Goal: Information Seeking & Learning: Learn about a topic

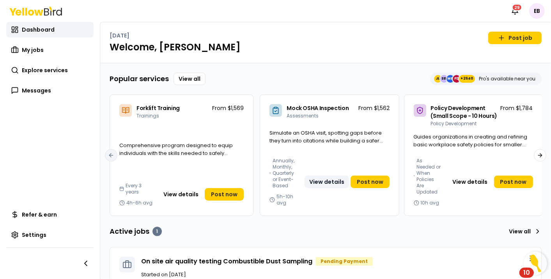
click at [320, 186] on button "View details" at bounding box center [326, 181] width 44 height 12
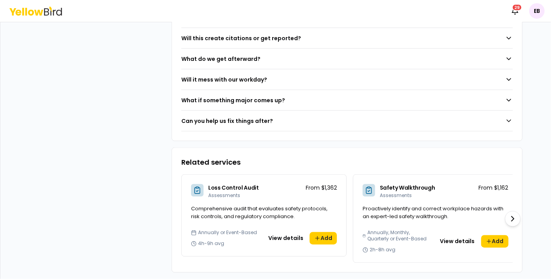
scroll to position [688, 0]
click at [383, 114] on button "Can you help us fix things after?" at bounding box center [346, 121] width 331 height 20
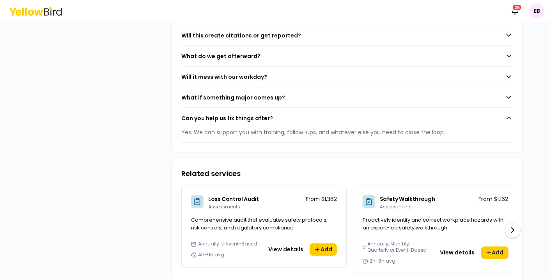
click at [383, 93] on button "What if something major comes up?" at bounding box center [346, 97] width 331 height 20
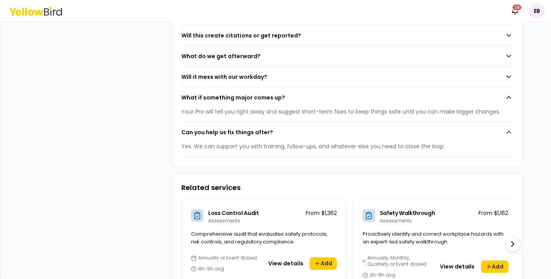
click at [383, 74] on button "Will it mess with our workday?" at bounding box center [346, 77] width 331 height 20
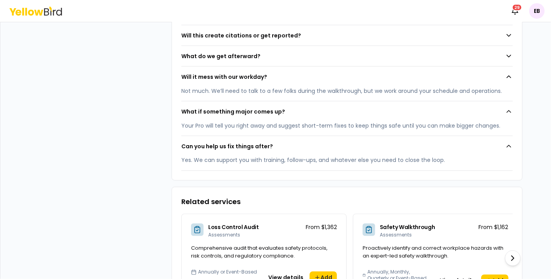
click at [383, 62] on button "What do we get afterward?" at bounding box center [346, 56] width 331 height 20
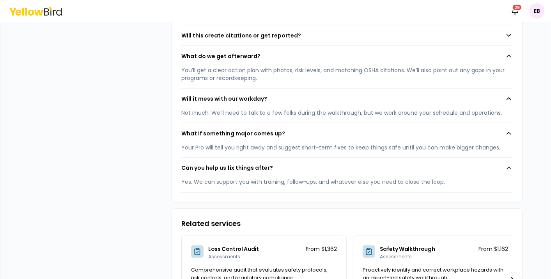
click at [383, 39] on button "Will this create citations or get reported?" at bounding box center [346, 35] width 331 height 20
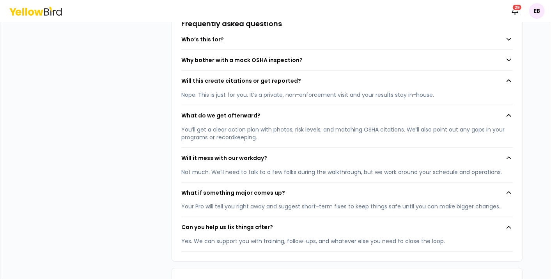
click at [383, 63] on button "Why bother with a mock OSHA inspection?" at bounding box center [346, 60] width 331 height 20
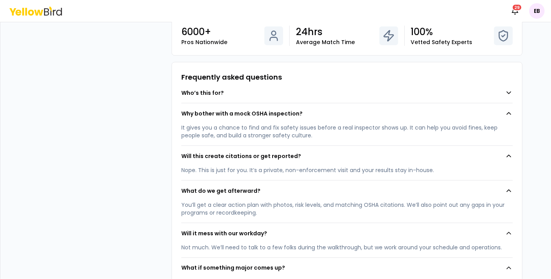
scroll to position [588, 0]
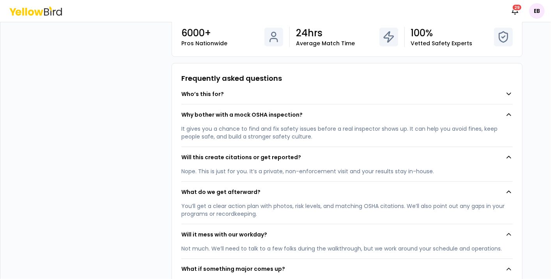
click at [383, 88] on button "Who’s this for?" at bounding box center [346, 94] width 331 height 20
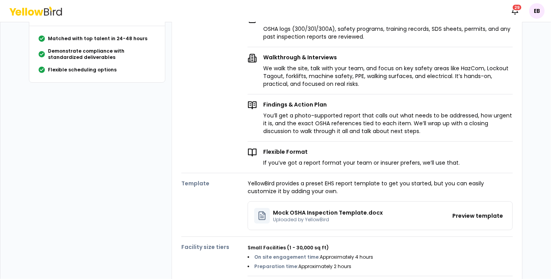
scroll to position [0, 0]
